Goal: Task Accomplishment & Management: Complete application form

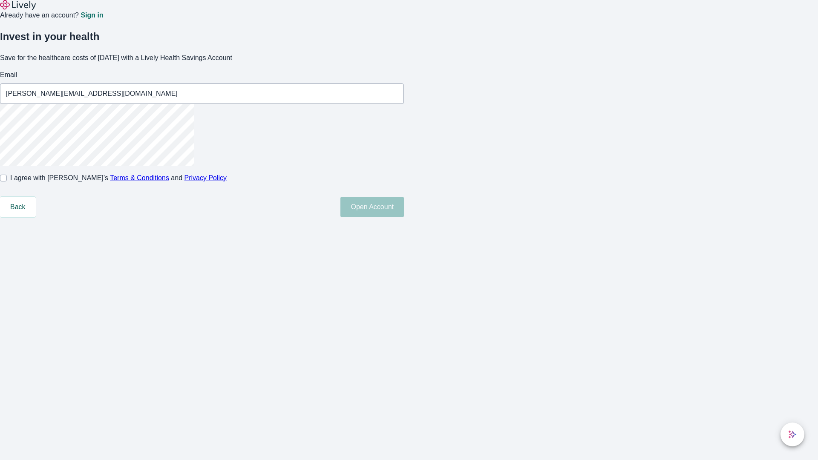
click at [7, 182] on input "I agree with Lively’s Terms & Conditions and Privacy Policy" at bounding box center [3, 178] width 7 height 7
checkbox input "true"
click at [404, 217] on button "Open Account" at bounding box center [373, 207] width 64 height 20
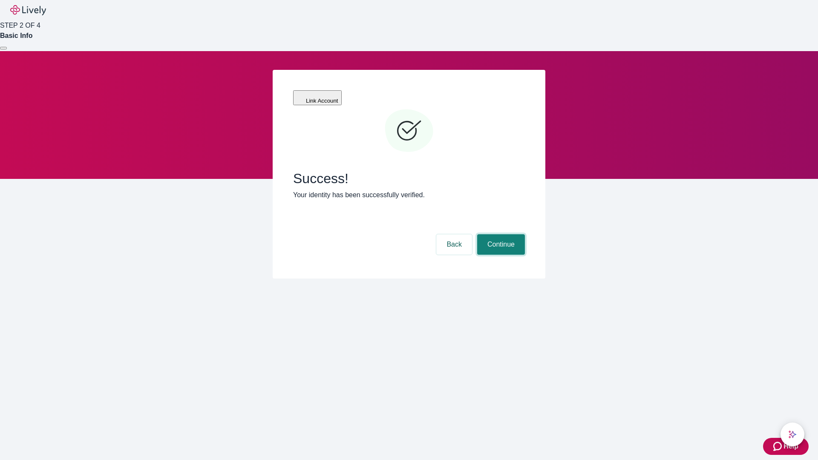
click at [500, 234] on button "Continue" at bounding box center [501, 244] width 48 height 20
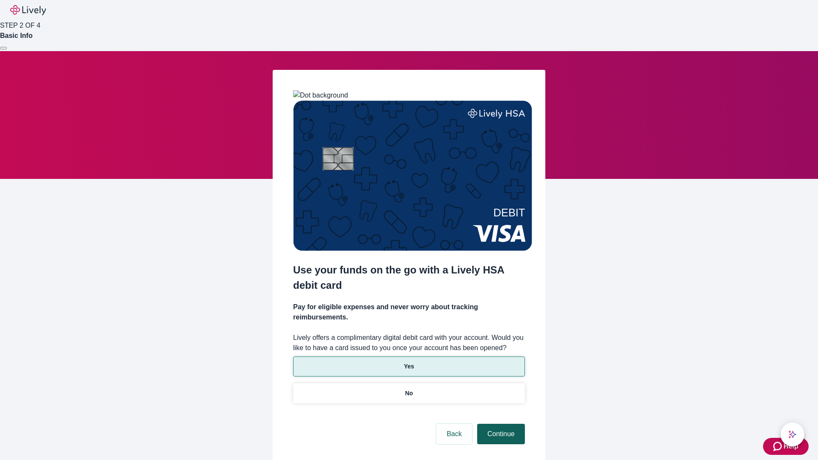
click at [409, 389] on p "No" at bounding box center [409, 393] width 8 height 9
click at [500, 424] on button "Continue" at bounding box center [501, 434] width 48 height 20
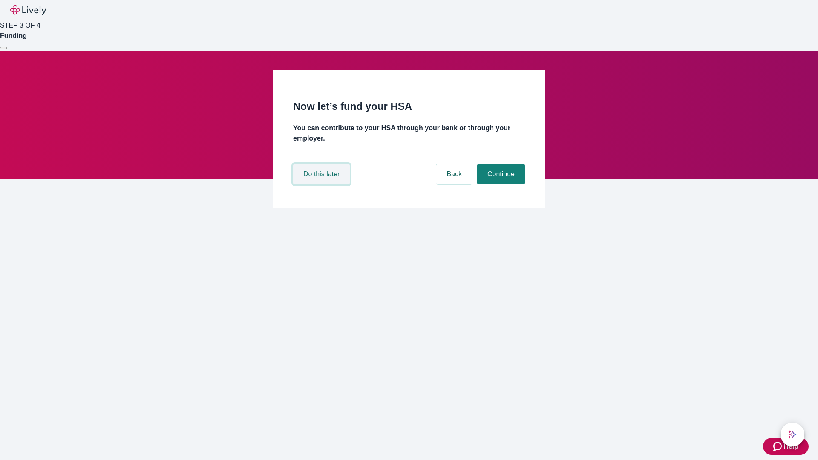
click at [323, 185] on button "Do this later" at bounding box center [321, 174] width 57 height 20
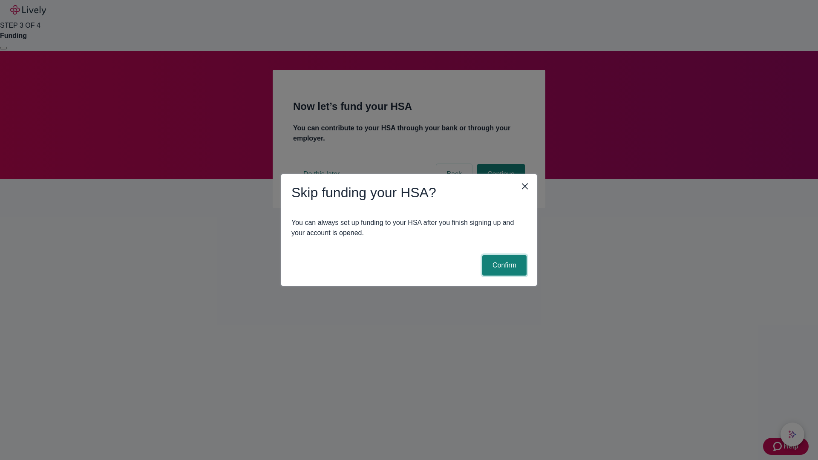
click at [503, 266] on button "Confirm" at bounding box center [504, 265] width 44 height 20
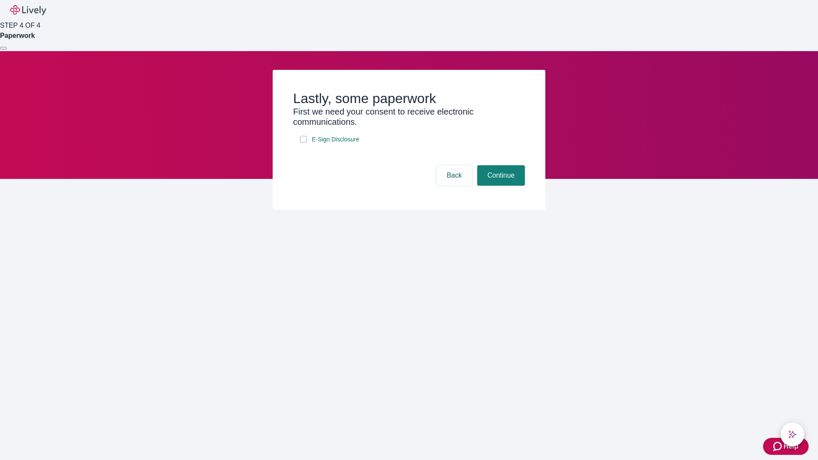
click at [303, 143] on input "E-Sign Disclosure" at bounding box center [303, 139] width 7 height 7
checkbox input "true"
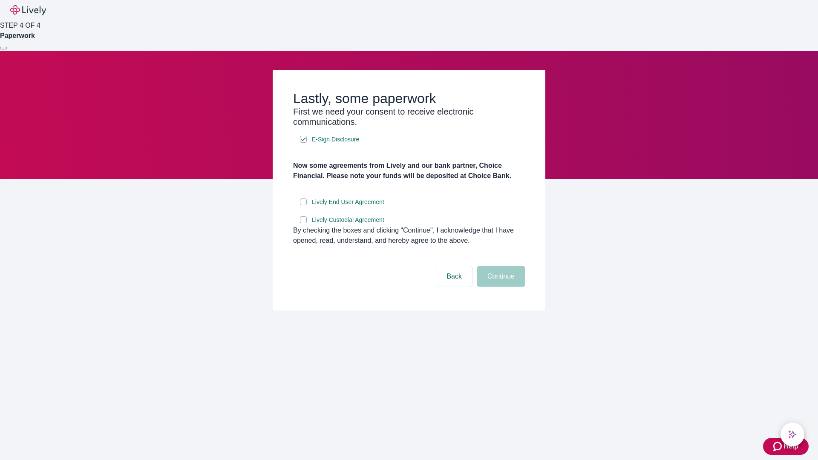
click at [303, 205] on input "Lively End User Agreement" at bounding box center [303, 202] width 7 height 7
checkbox input "true"
click at [303, 223] on input "Lively Custodial Agreement" at bounding box center [303, 220] width 7 height 7
checkbox input "true"
click at [500, 287] on button "Continue" at bounding box center [501, 276] width 48 height 20
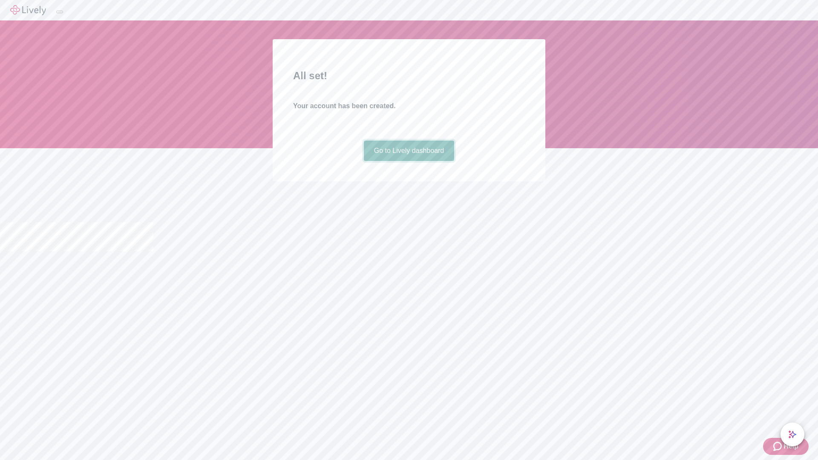
click at [409, 161] on link "Go to Lively dashboard" at bounding box center [409, 151] width 91 height 20
